Goal: Feedback & Contribution: Contribute content

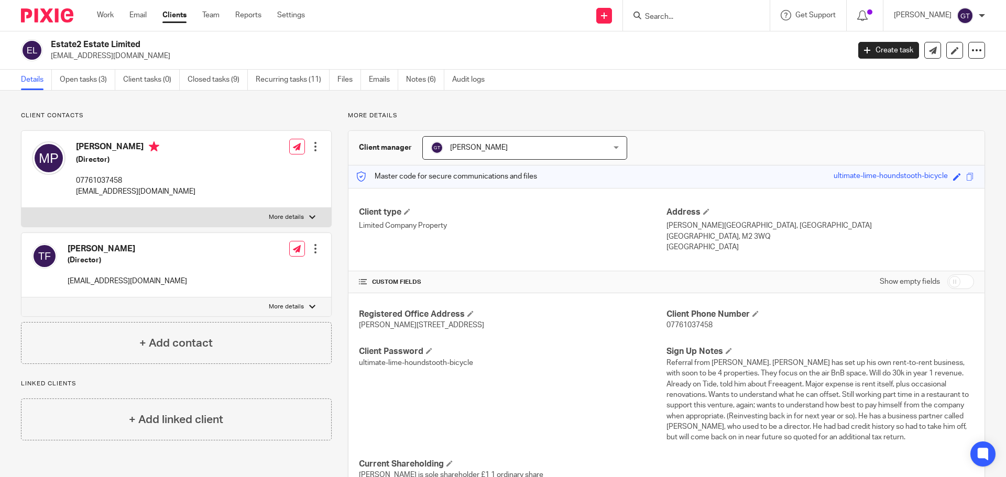
click at [678, 17] on input "Search" at bounding box center [691, 17] width 94 height 9
click at [682, 18] on input "Search" at bounding box center [691, 17] width 94 height 9
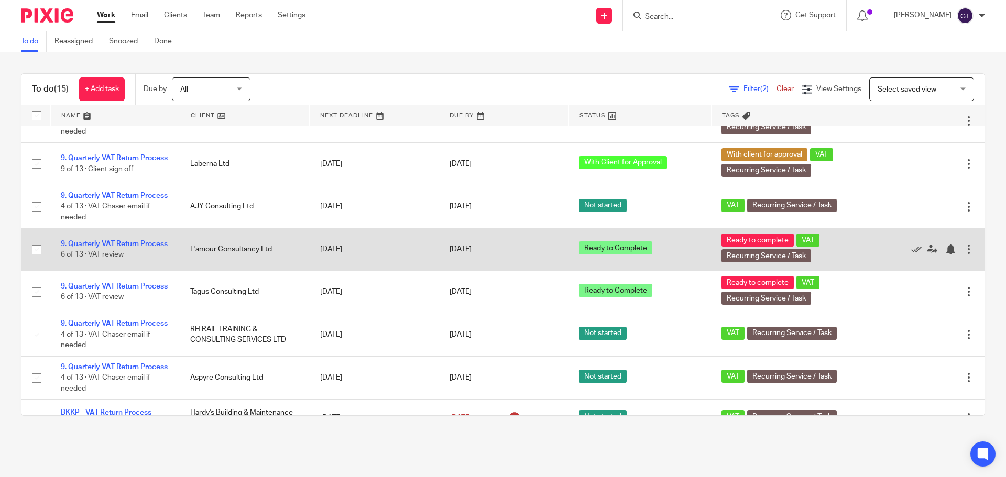
scroll to position [262, 0]
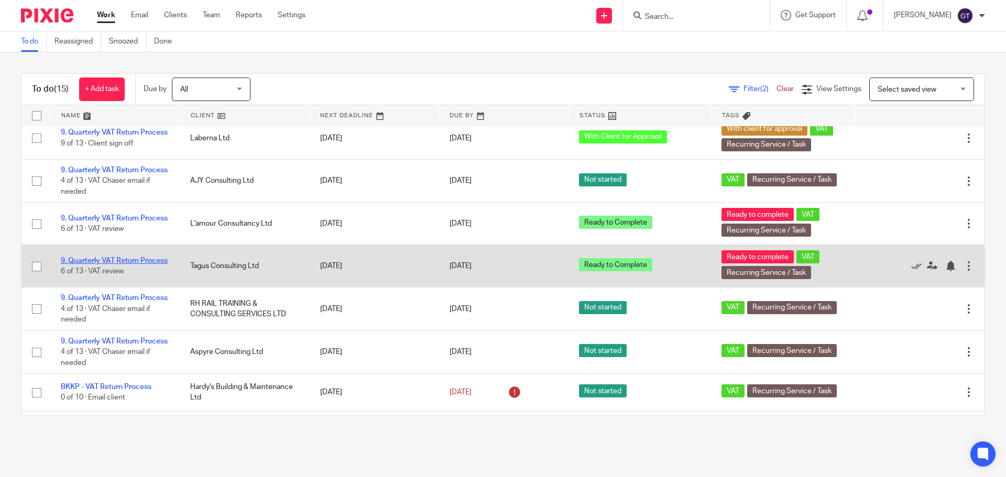
click at [104, 265] on link "9. Quarterly VAT Return Process" at bounding box center [114, 260] width 107 height 7
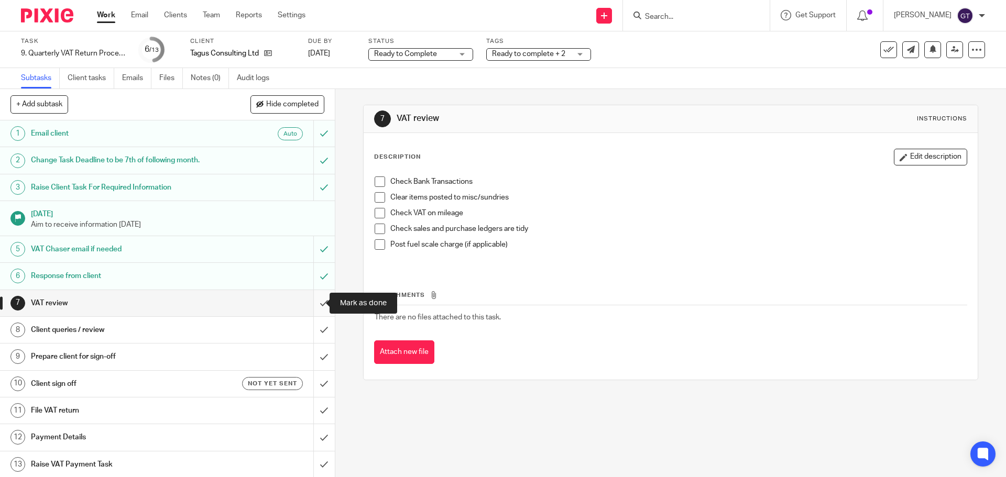
click at [315, 303] on input "submit" at bounding box center [167, 303] width 335 height 26
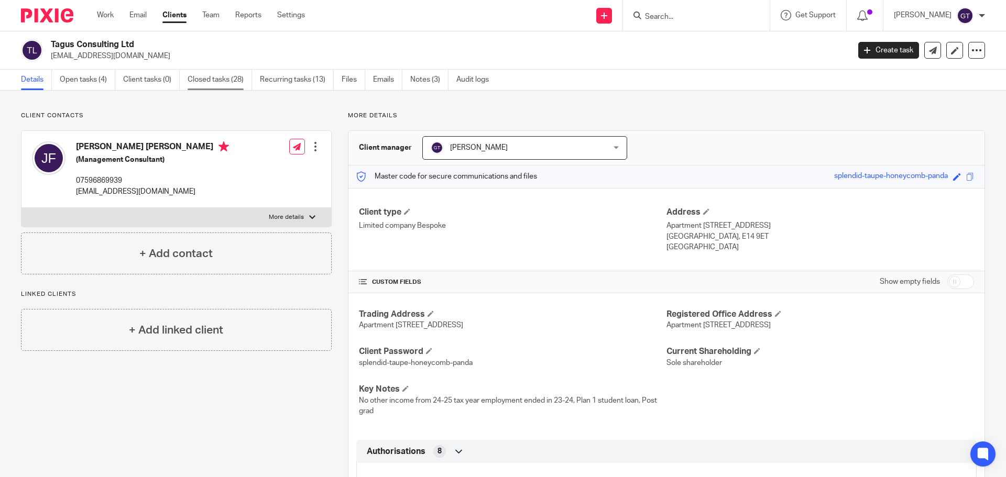
click at [214, 78] on link "Closed tasks (28)" at bounding box center [220, 80] width 64 height 20
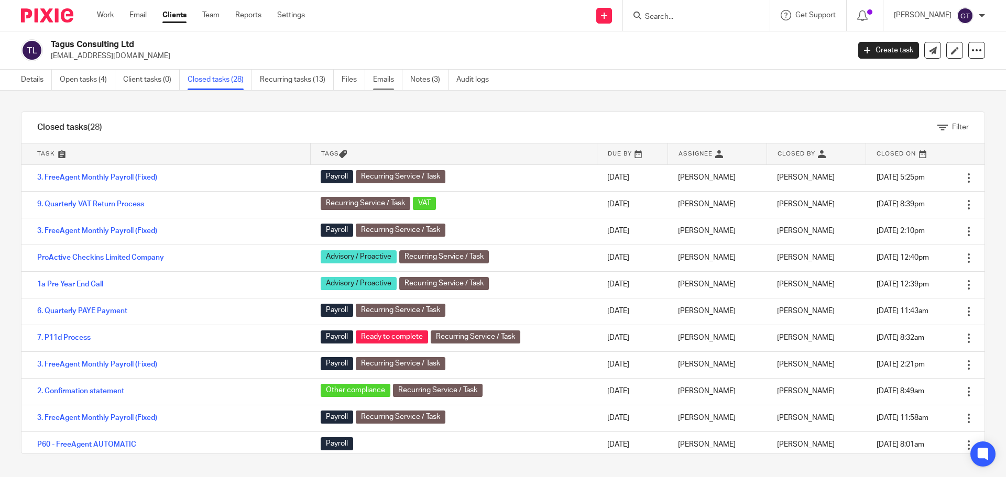
click at [383, 80] on link "Emails" at bounding box center [387, 80] width 29 height 20
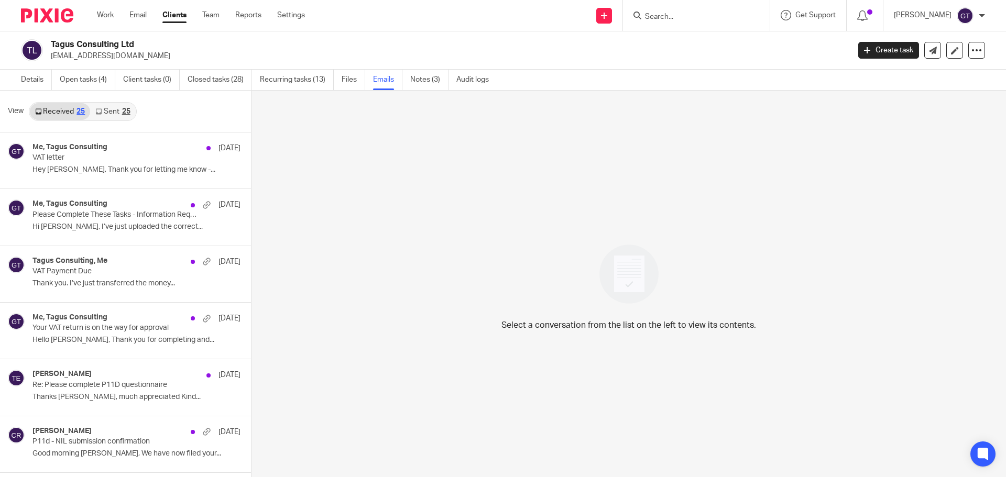
click at [100, 112] on icon at bounding box center [98, 111] width 6 height 6
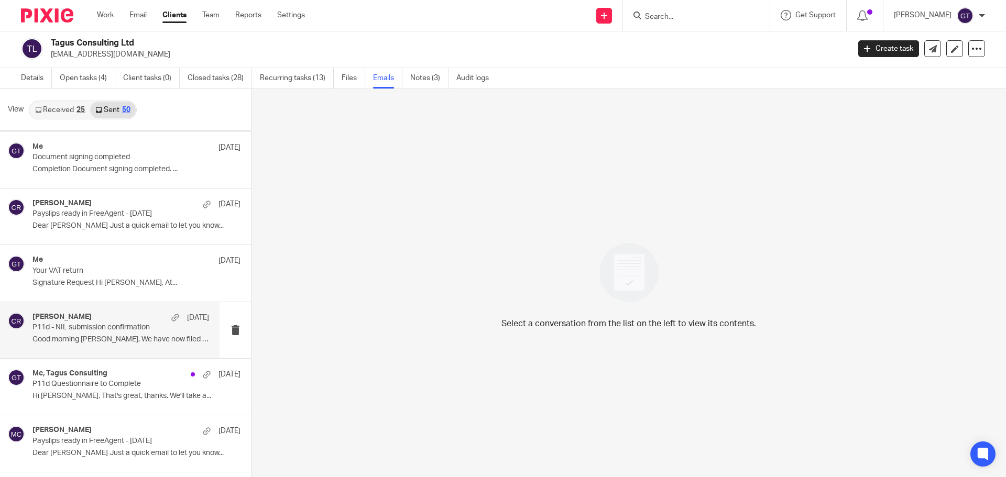
scroll to position [733, 0]
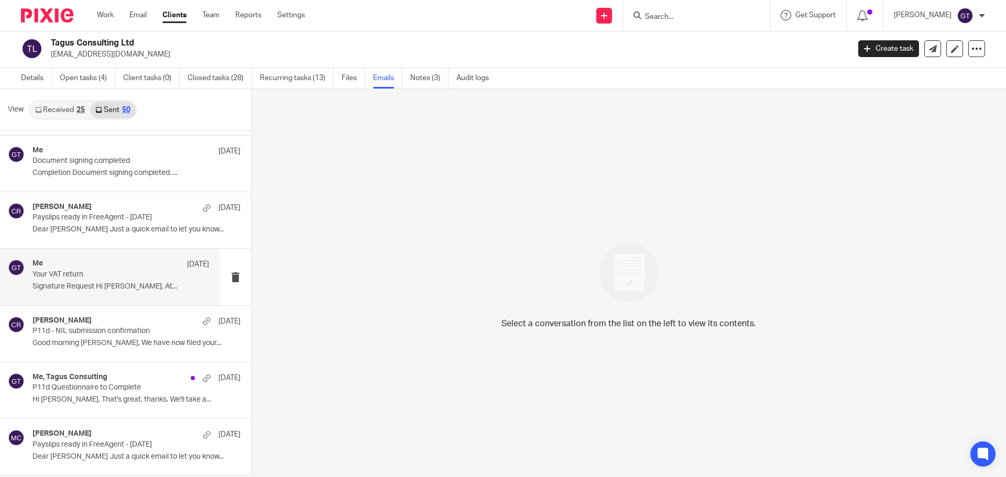
click at [81, 276] on p "Your VAT return" at bounding box center [102, 274] width 141 height 9
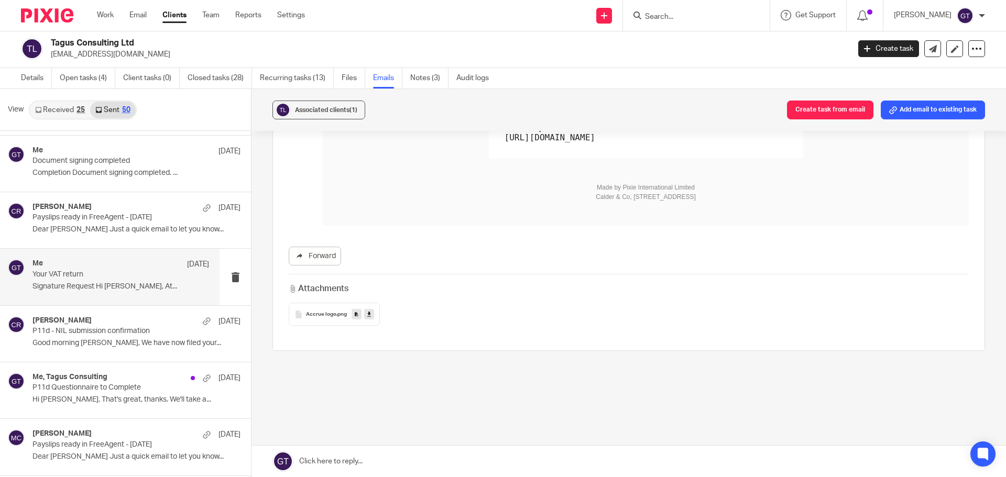
scroll to position [311, 0]
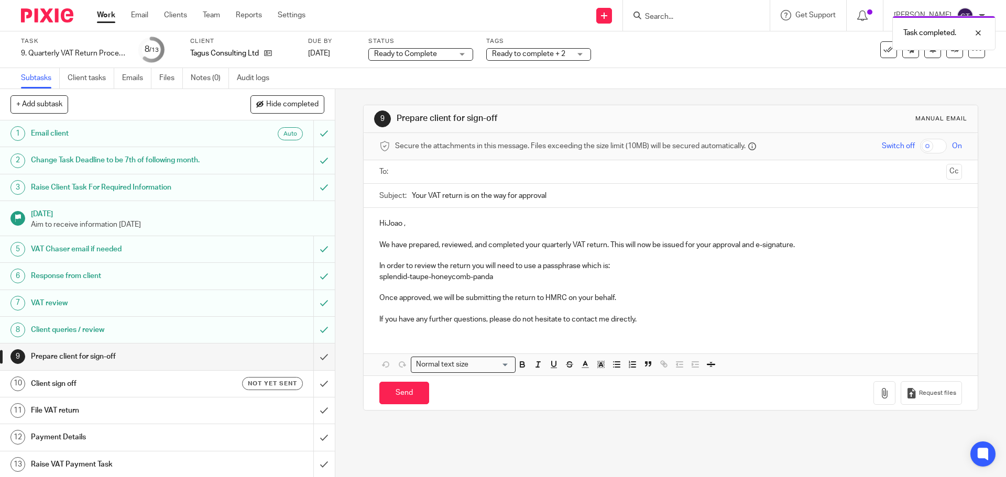
click at [384, 224] on p "HiJoao ," at bounding box center [670, 223] width 582 height 10
drag, startPoint x: 448, startPoint y: 321, endPoint x: 451, endPoint y: 315, distance: 6.3
click at [448, 321] on p "If you have any further questions, please do not hesitate to contact me directl…" at bounding box center [670, 319] width 582 height 10
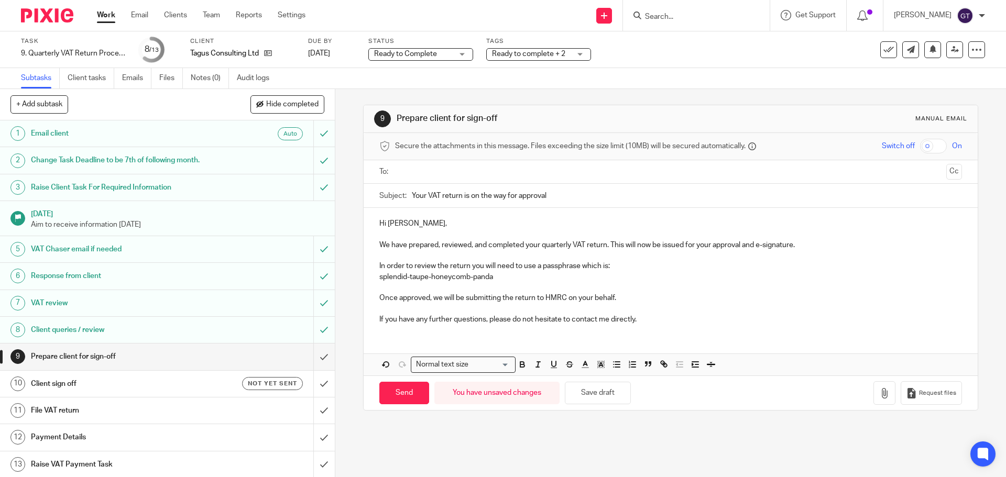
click at [633, 291] on p at bounding box center [670, 287] width 582 height 10
click at [635, 294] on p "Once approved, we will be submitting the return to HMRC on your behalf." at bounding box center [670, 298] width 582 height 10
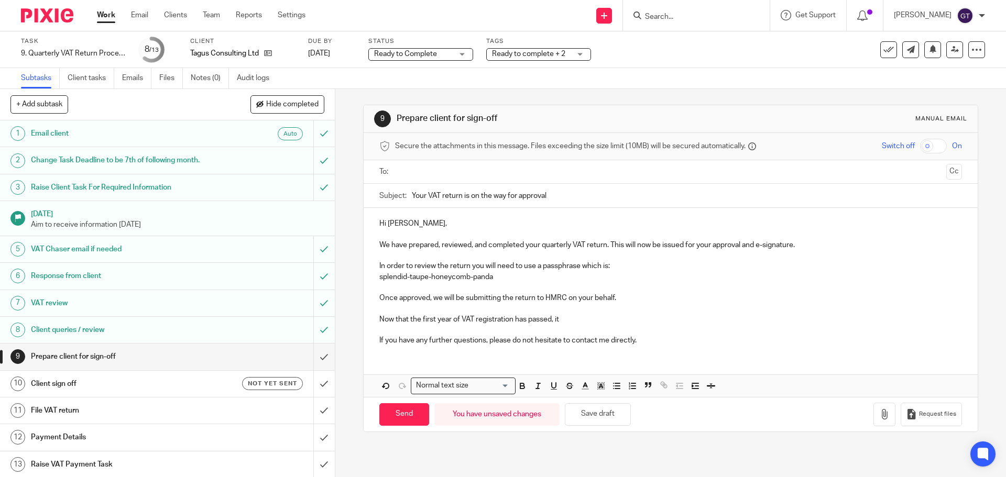
click at [577, 312] on p at bounding box center [670, 308] width 582 height 10
click at [581, 317] on p "Now that the first year of VAT registration has passed, it" at bounding box center [670, 319] width 582 height 10
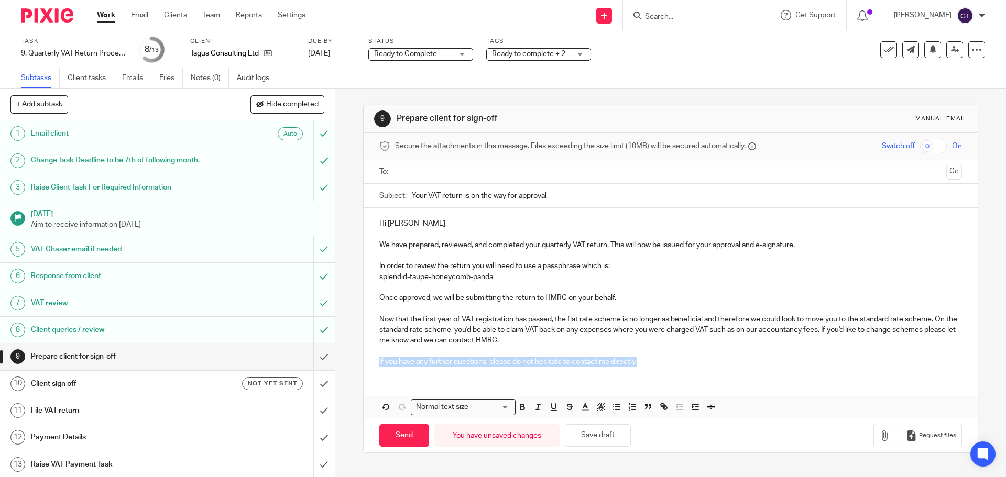
drag, startPoint x: 639, startPoint y: 358, endPoint x: 369, endPoint y: 371, distance: 270.1
click at [369, 371] on div "Hi [PERSON_NAME], We have prepared, reviewed, and completed your quarterly VAT …" at bounding box center [669, 291] width 613 height 167
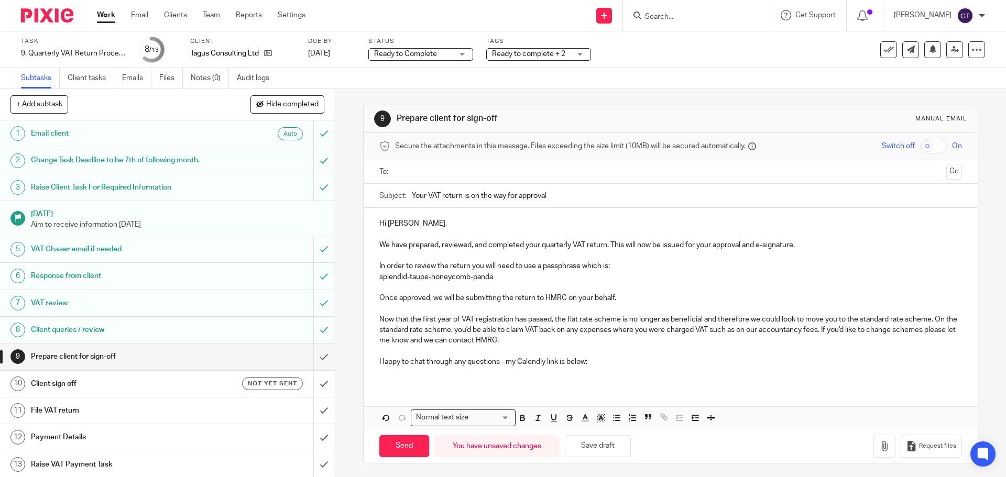
click at [462, 375] on p at bounding box center [670, 372] width 582 height 10
click at [438, 176] on input "text" at bounding box center [670, 172] width 543 height 12
click at [426, 246] on p "We have prepared, reviewed, and completed your quarterly VAT return. This will …" at bounding box center [670, 247] width 582 height 10
click at [403, 449] on input "Send" at bounding box center [404, 448] width 50 height 23
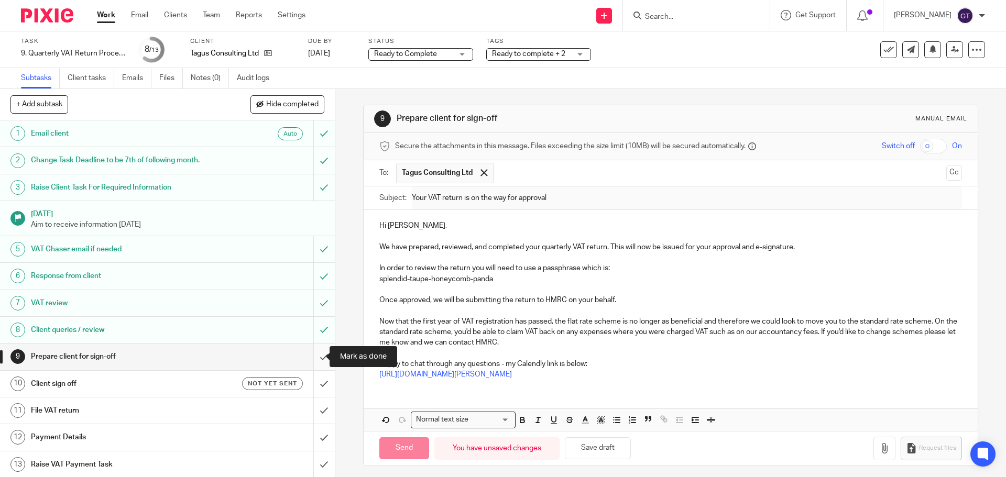
type input "Sent"
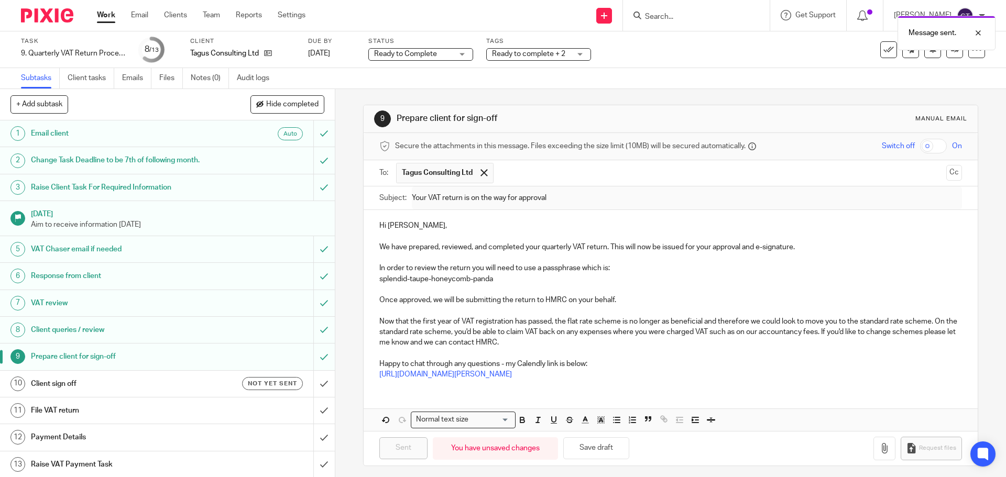
click at [212, 387] on div "Not yet sent" at bounding box center [257, 383] width 91 height 13
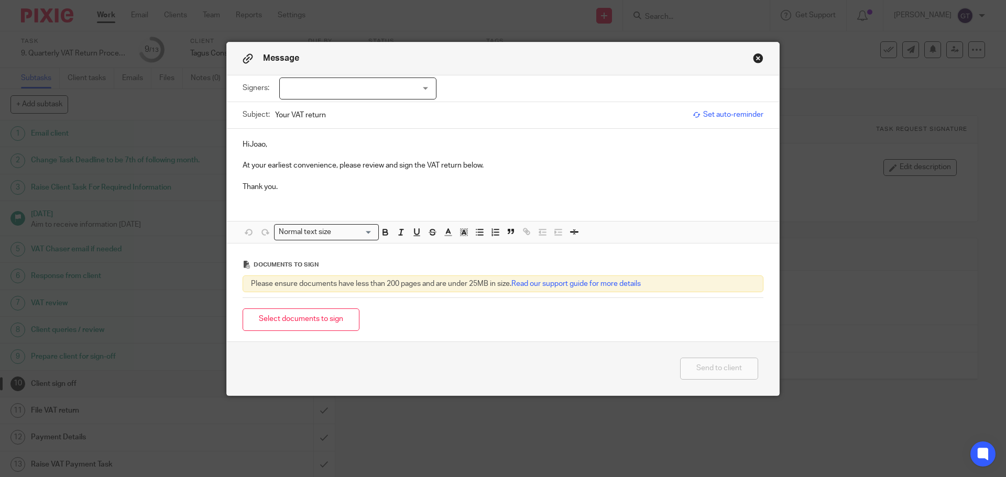
click at [341, 87] on div at bounding box center [357, 89] width 157 height 22
click at [322, 109] on span "[PERSON_NAME] [PERSON_NAME]" at bounding box center [352, 109] width 117 height 7
checkbox input "true"
click at [342, 312] on button "Select documents to sign" at bounding box center [301, 319] width 117 height 23
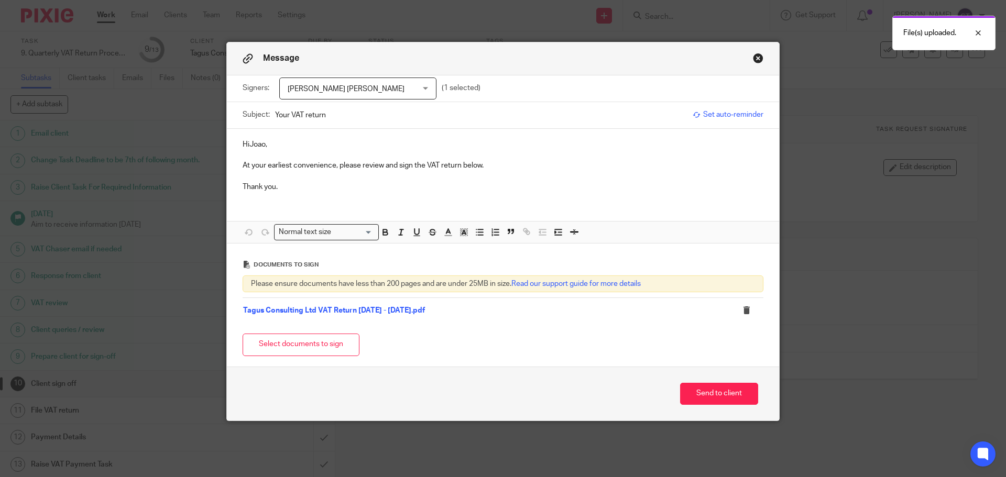
click at [246, 145] on p "HiJoao," at bounding box center [503, 144] width 521 height 10
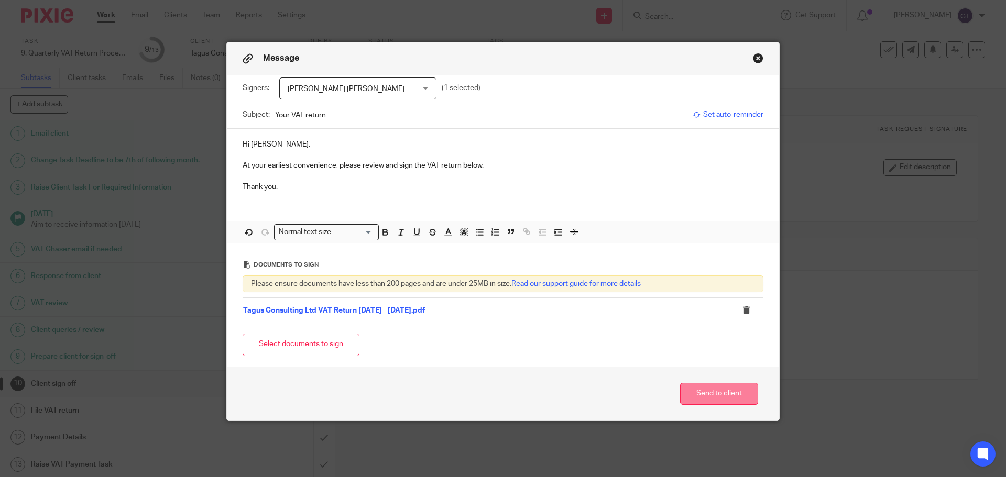
click at [712, 395] on button "Send to client" at bounding box center [719, 394] width 78 height 23
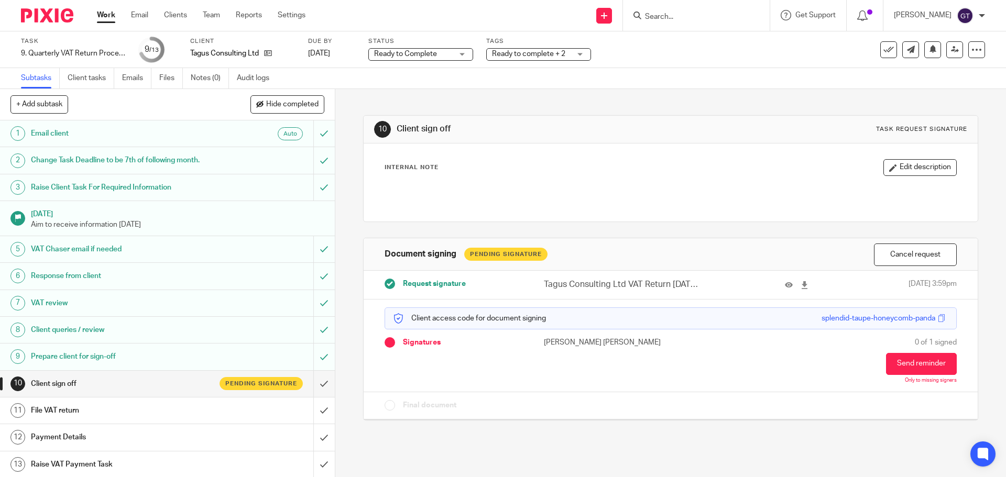
click at [453, 54] on span "Ready to Complete" at bounding box center [413, 54] width 79 height 11
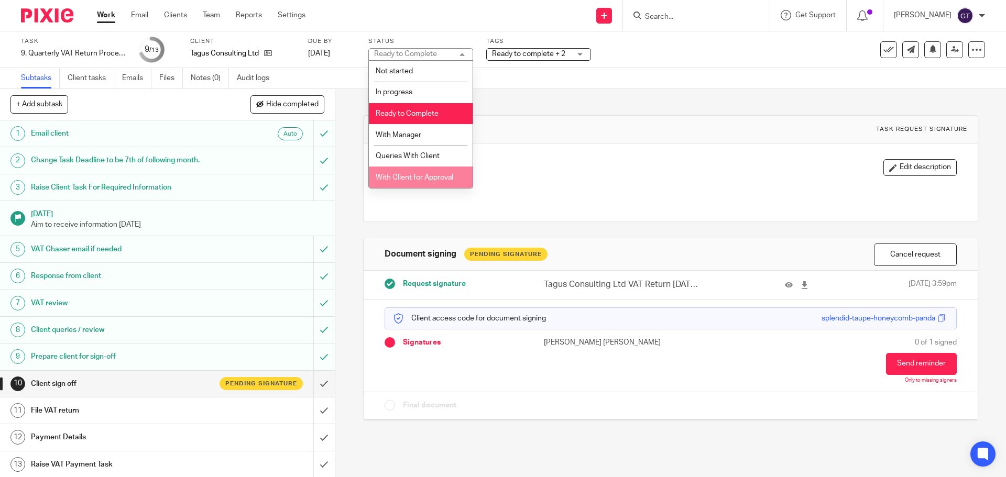
click at [419, 174] on span "With Client for Approval" at bounding box center [415, 177] width 78 height 7
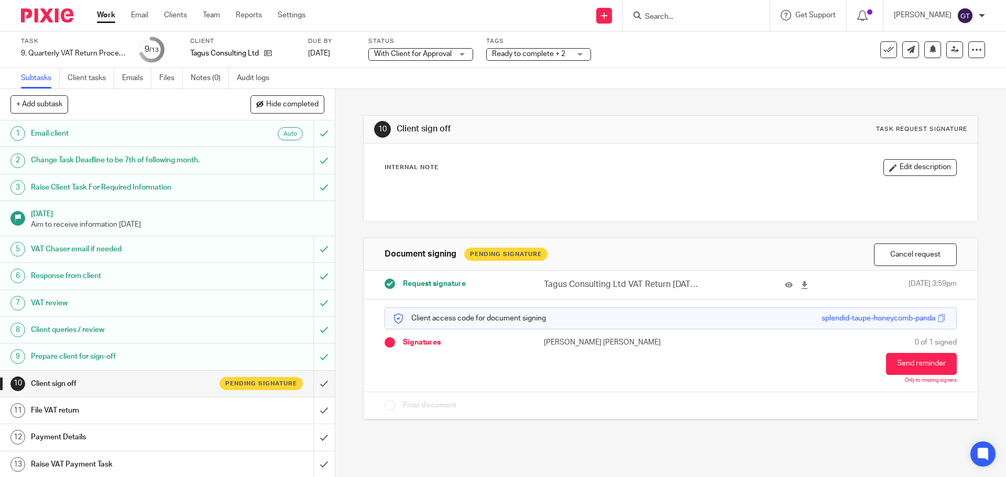
click at [546, 52] on span "Ready to complete + 2" at bounding box center [528, 53] width 73 height 7
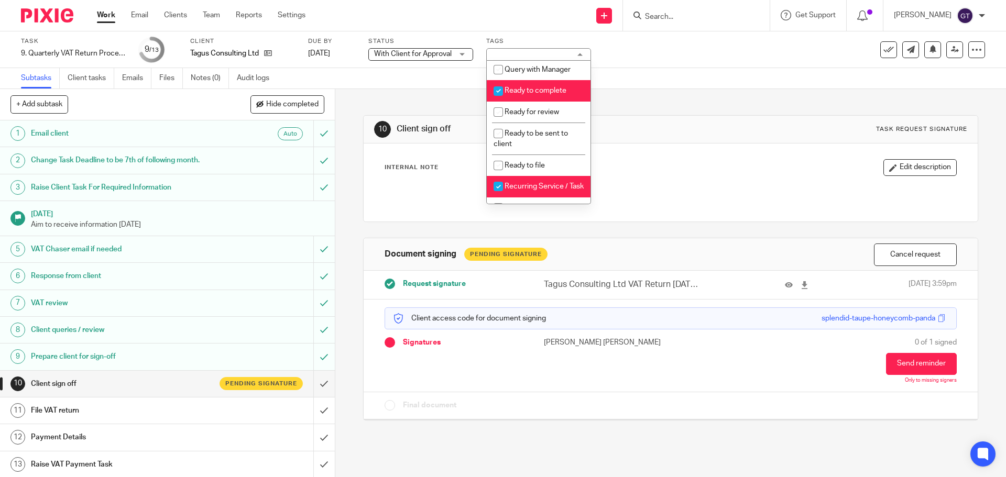
scroll to position [412, 0]
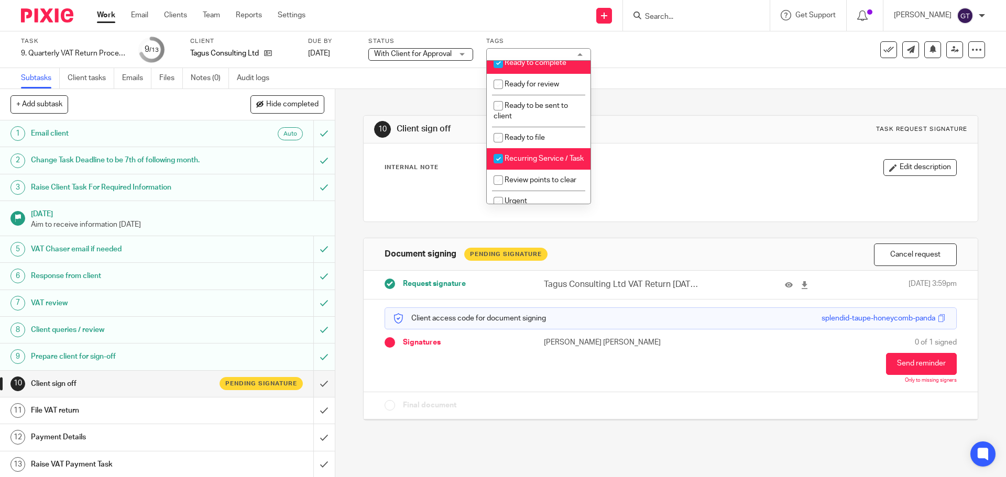
click at [535, 67] on span "Ready to complete" at bounding box center [535, 62] width 62 height 7
checkbox input "false"
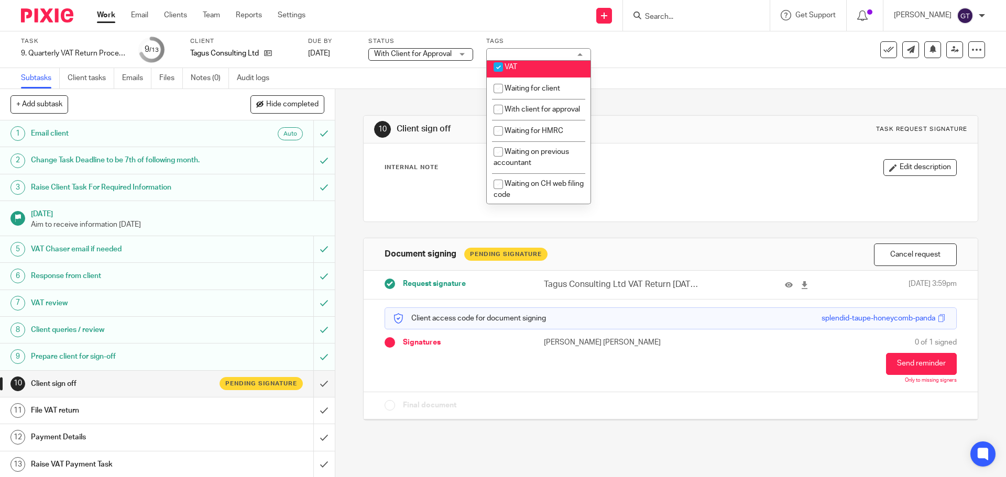
scroll to position [569, 0]
click at [539, 119] on li "With client for approval" at bounding box center [539, 107] width 104 height 21
checkbox input "true"
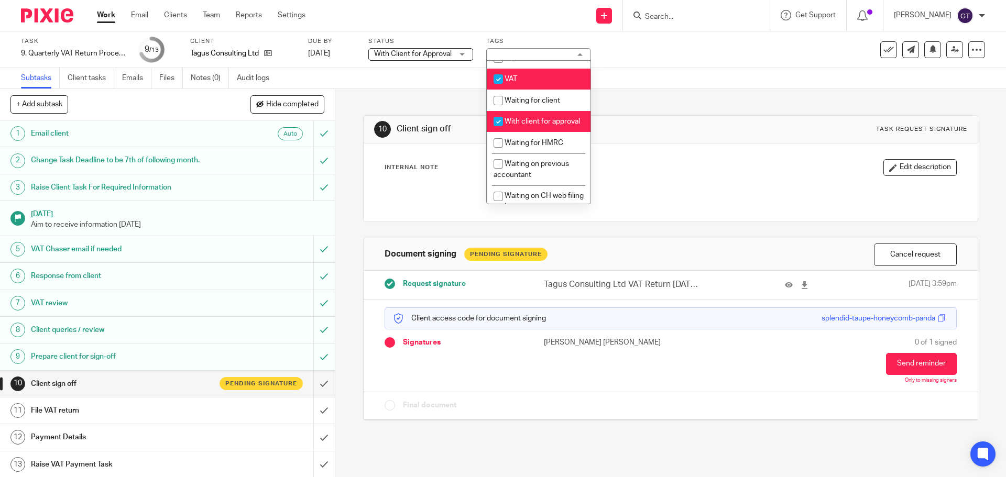
scroll to position [523, 0]
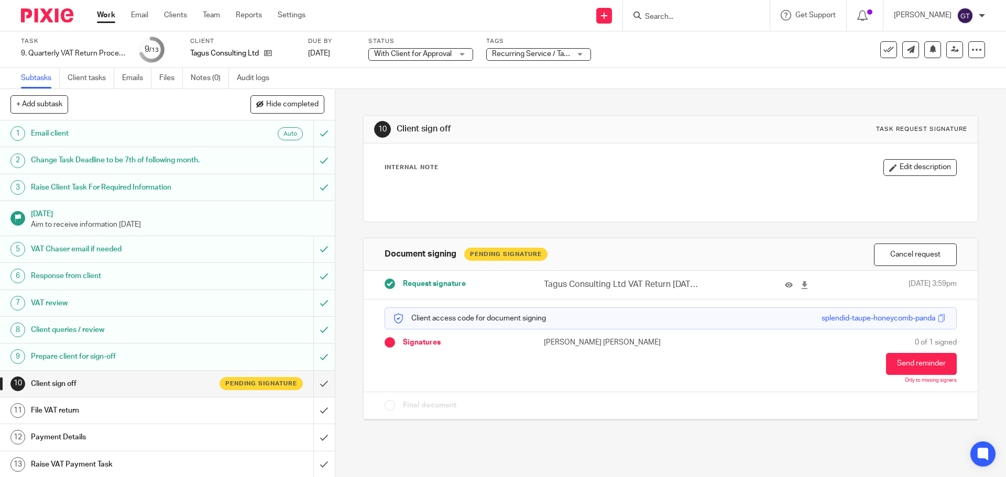
click at [632, 107] on div "10 Client sign off Task request signature Internal Note Edit description Docume…" at bounding box center [670, 260] width 614 height 342
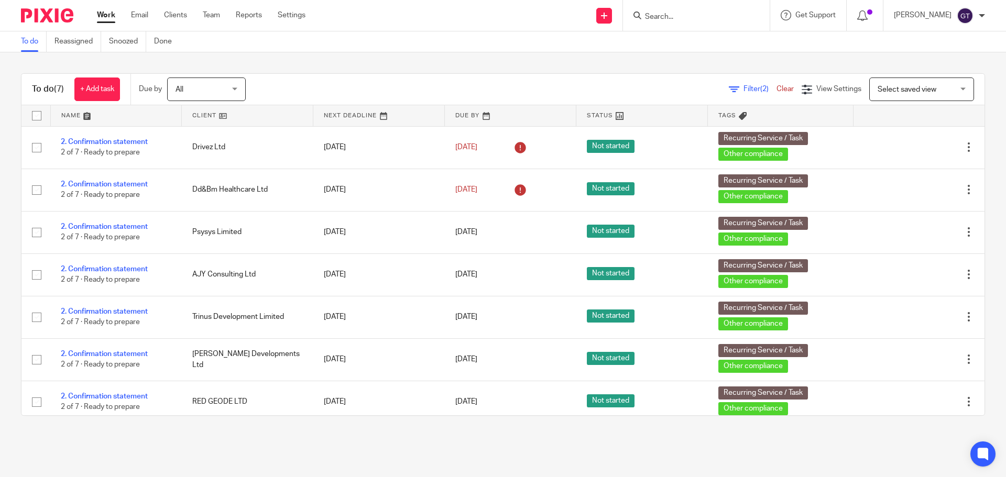
click at [697, 19] on input "Search" at bounding box center [691, 17] width 94 height 9
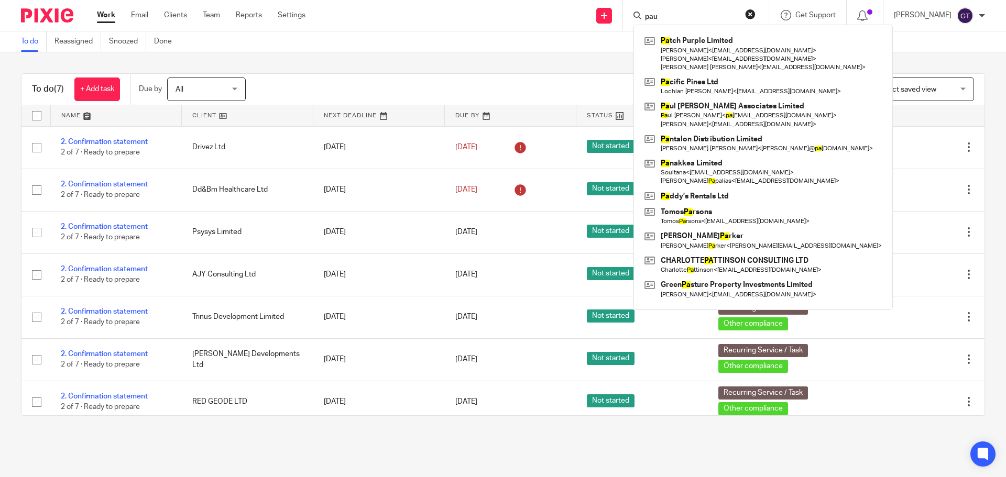
type input "paul"
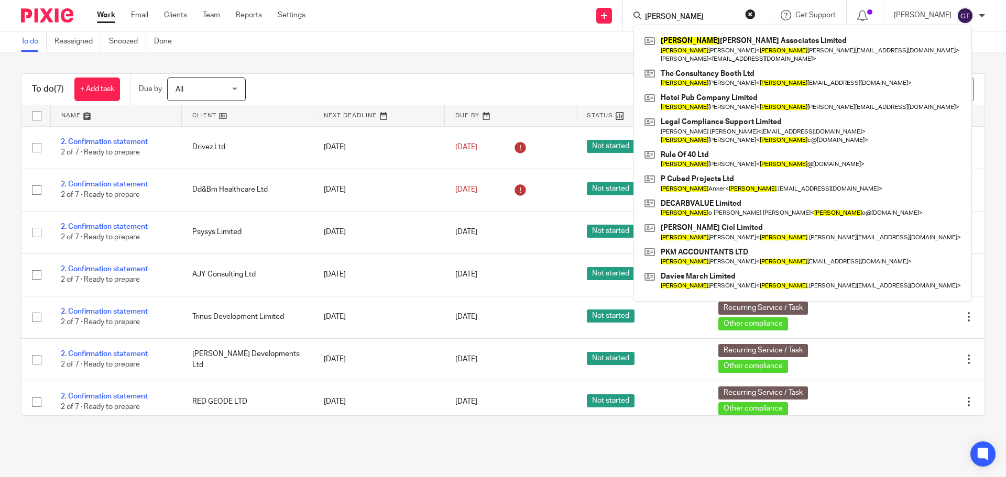
drag, startPoint x: 668, startPoint y: 12, endPoint x: 637, endPoint y: 8, distance: 31.6
click at [637, 8] on div "Send new email Create task Add client Request signature paul Paul Vallance Asso…" at bounding box center [663, 15] width 685 height 31
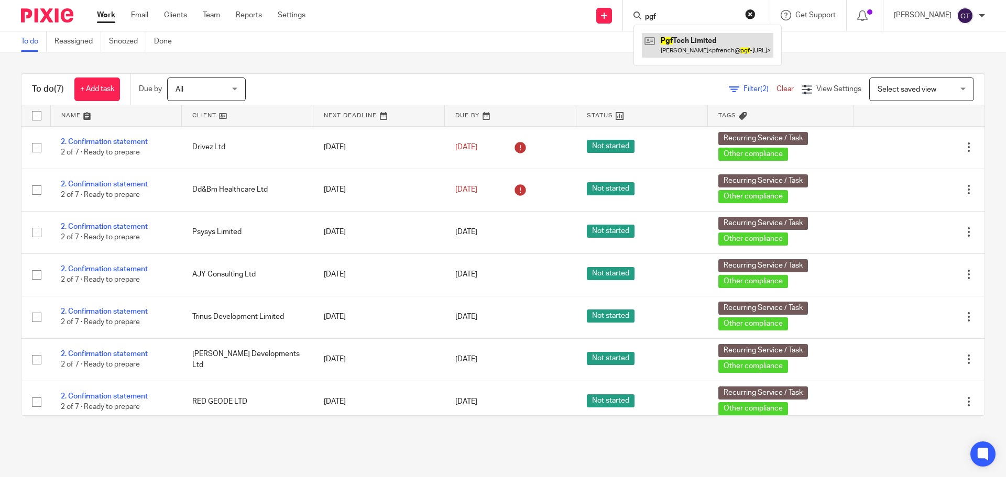
type input "pgf"
click at [685, 39] on link at bounding box center [707, 45] width 131 height 24
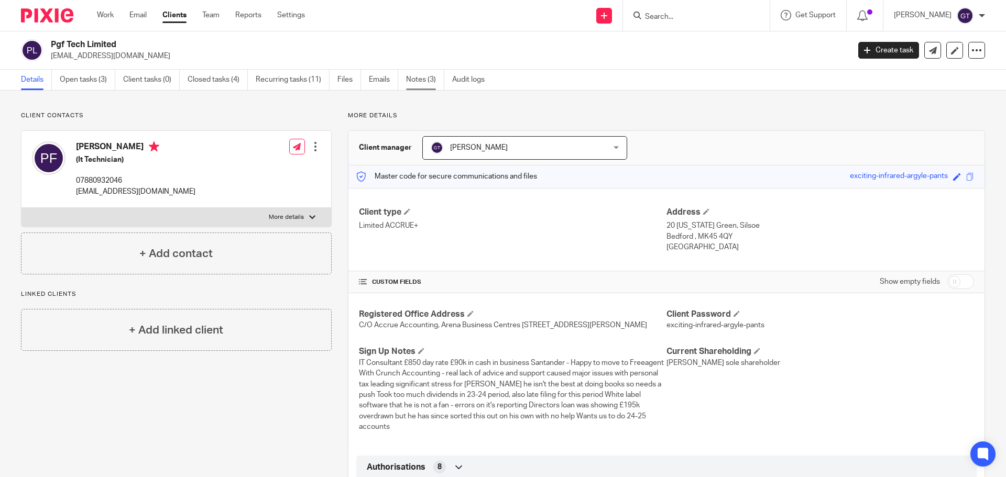
click at [423, 78] on link "Notes (3)" at bounding box center [425, 80] width 38 height 20
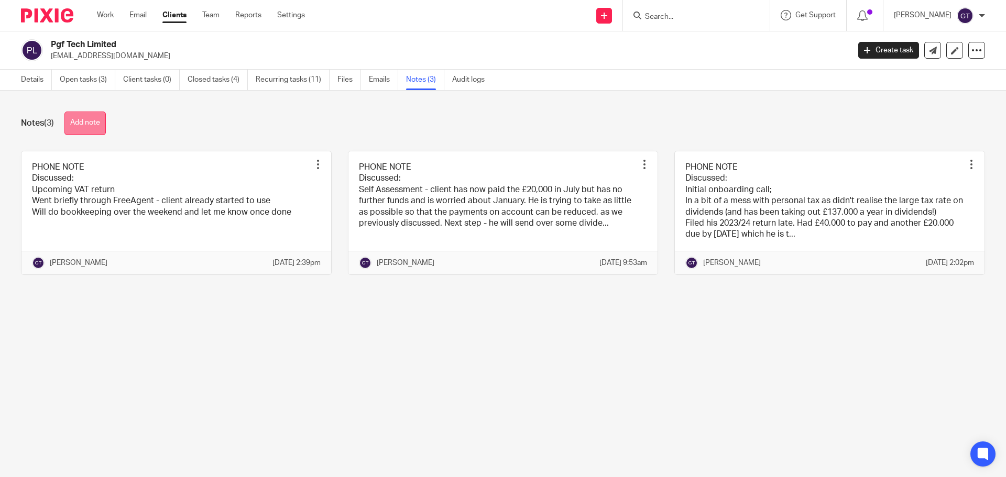
click at [95, 119] on button "Add note" at bounding box center [84, 124] width 41 height 24
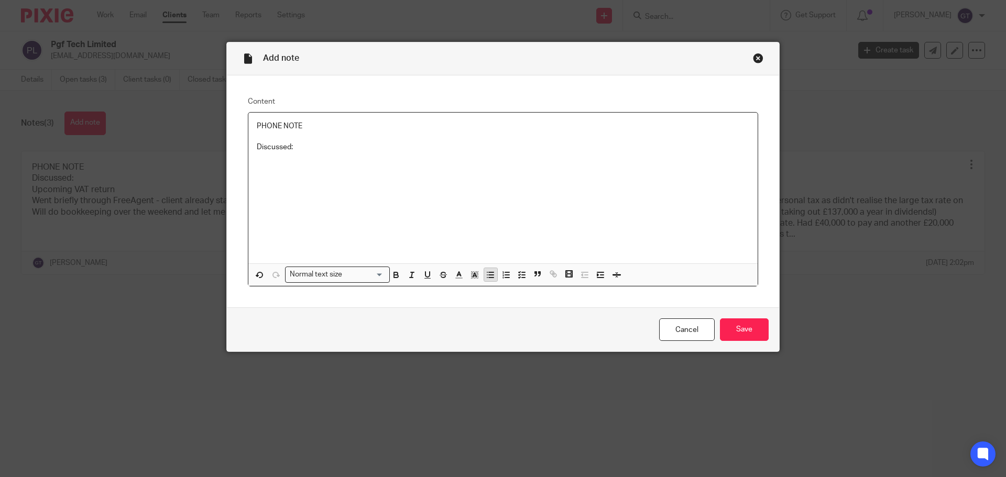
click at [486, 274] on icon "button" at bounding box center [490, 274] width 9 height 9
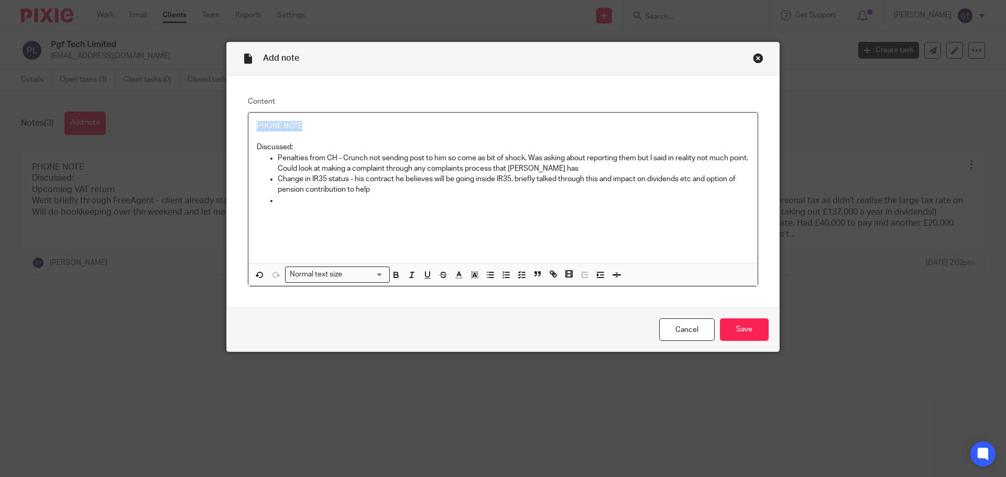
drag, startPoint x: 301, startPoint y: 123, endPoint x: 239, endPoint y: 114, distance: 62.9
click at [238, 115] on div "Content PHONE NOTE Discussed: Penalties from CH - Crunch not sending post to hi…" at bounding box center [503, 191] width 552 height 233
click at [290, 193] on p "Change in IR35 status - his contract he believes will be going inside IR35, bri…" at bounding box center [513, 184] width 471 height 21
click at [294, 196] on p at bounding box center [513, 200] width 471 height 10
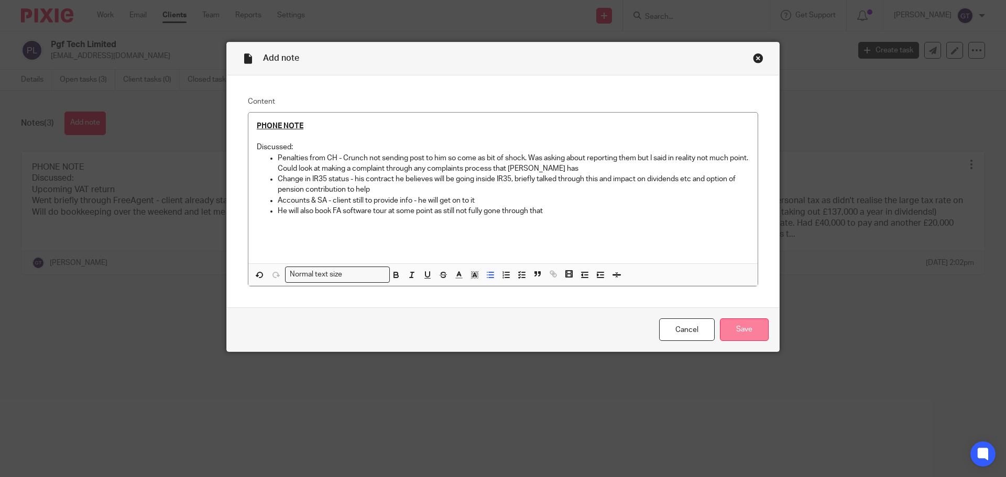
click at [746, 322] on input "Save" at bounding box center [744, 329] width 49 height 23
